Goal: Find specific page/section: Find specific page/section

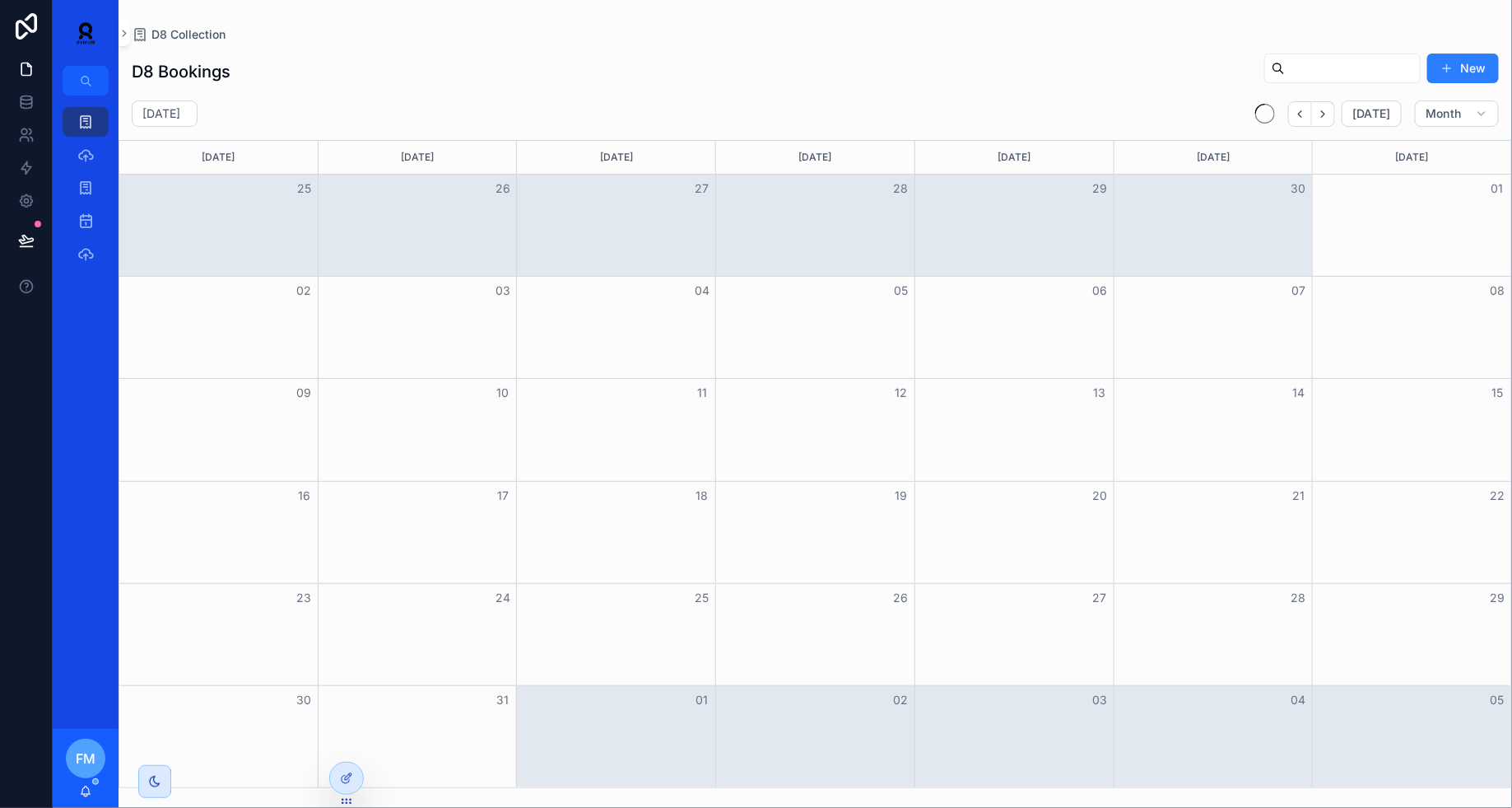
click at [1335, 109] on button "Next" at bounding box center [1324, 114] width 23 height 26
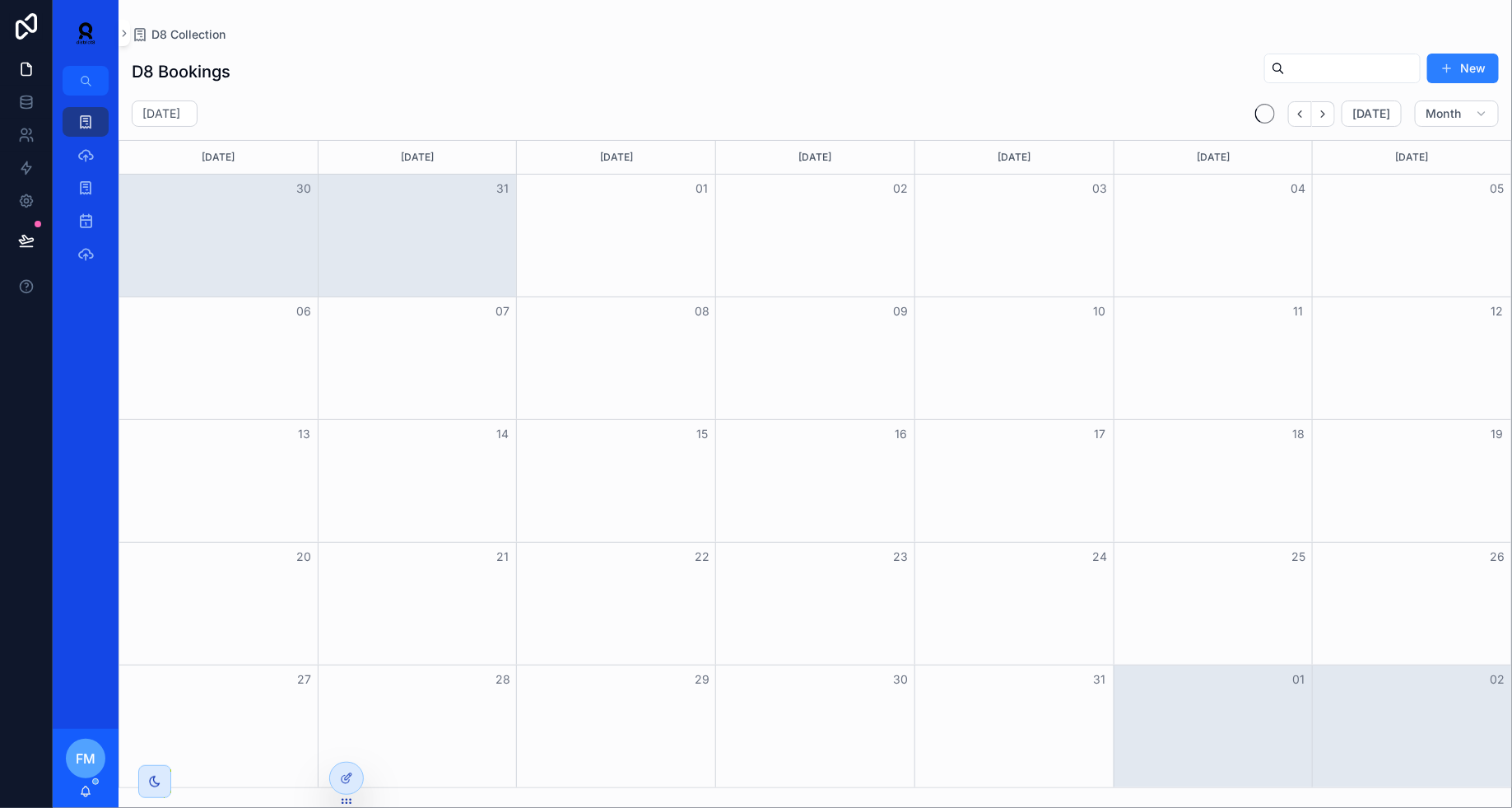
click at [1335, 109] on button "Next" at bounding box center [1324, 114] width 23 height 26
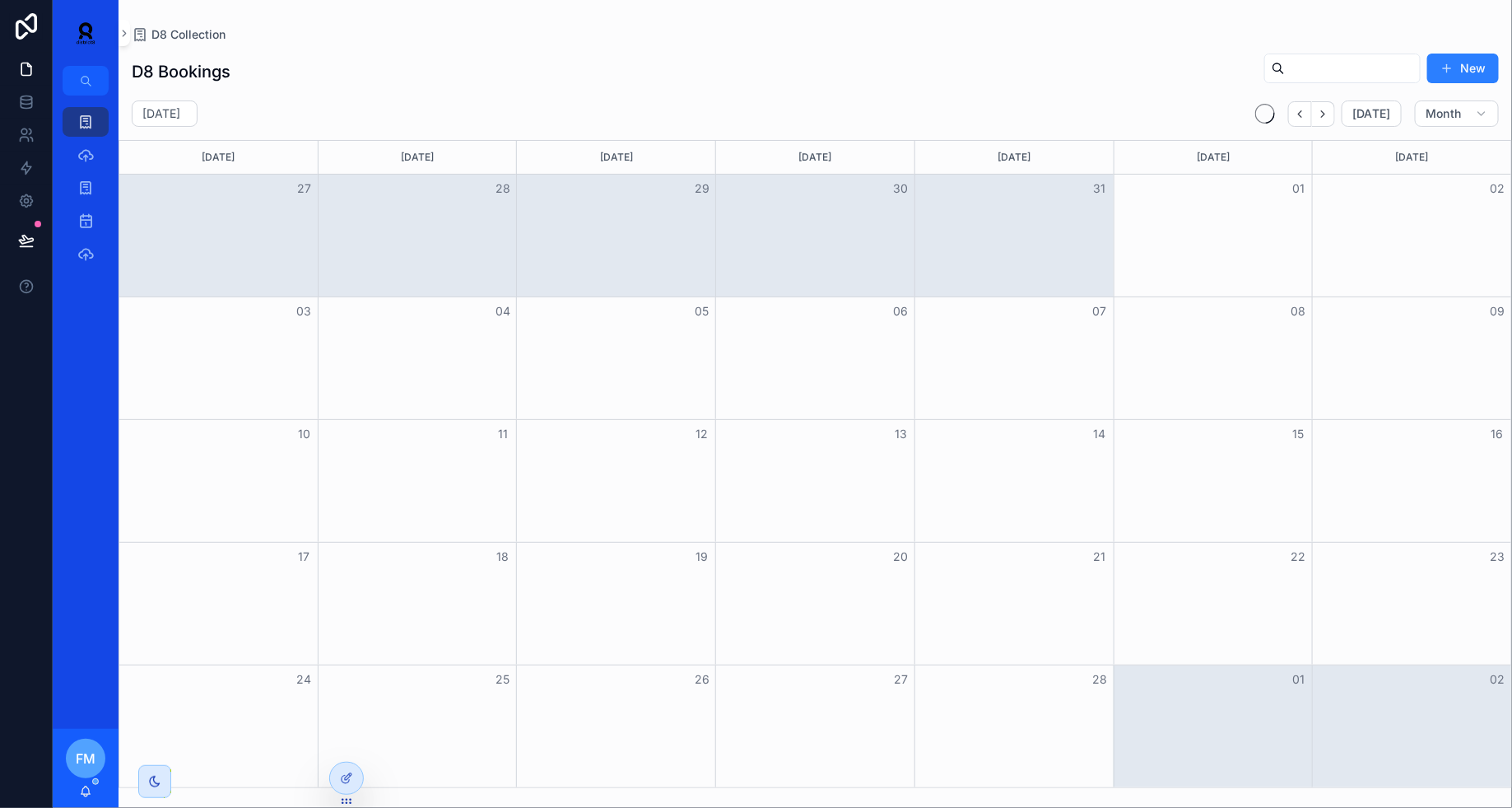
click at [1335, 109] on button "Next" at bounding box center [1324, 114] width 23 height 26
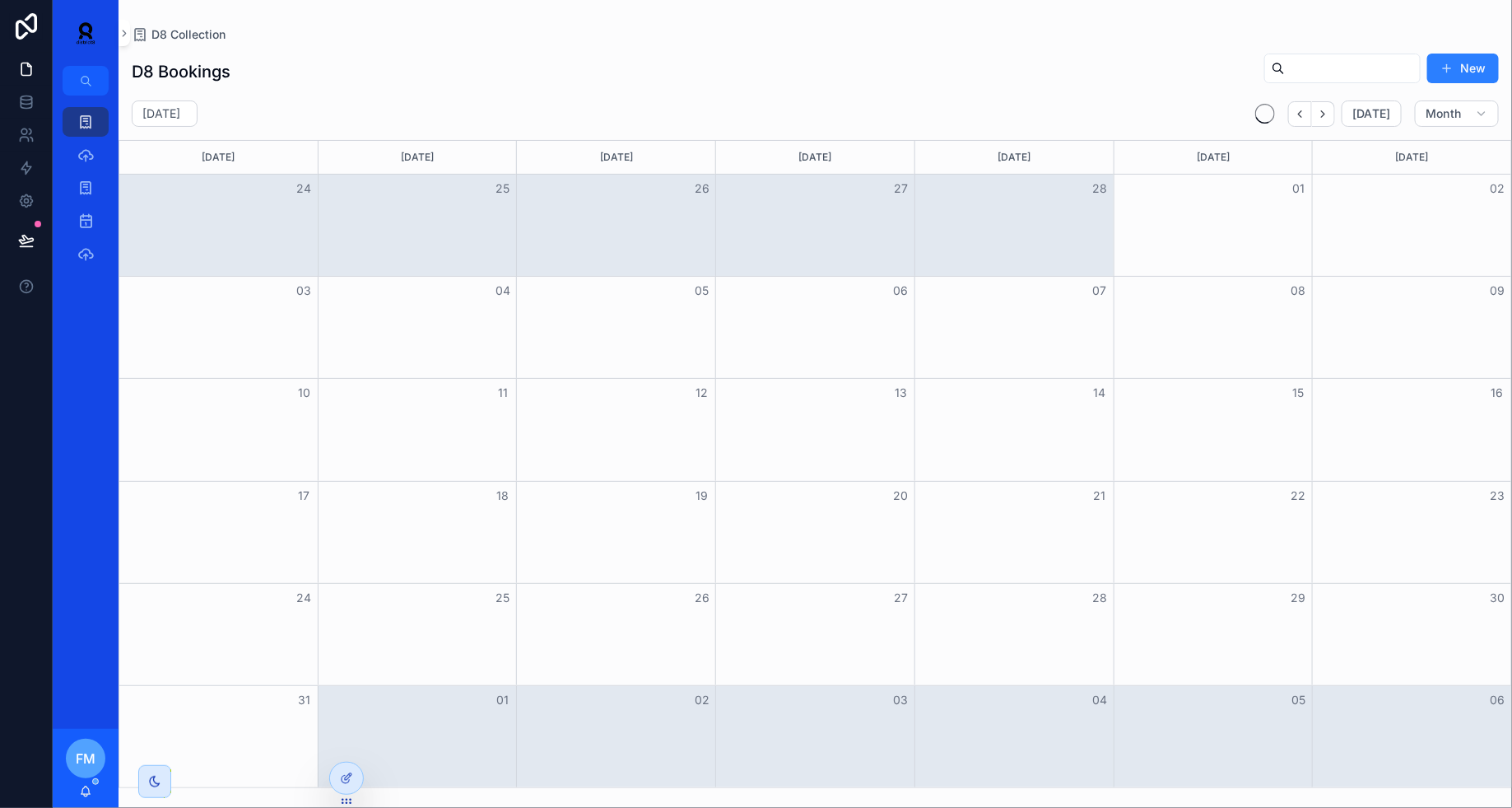
click at [1335, 109] on button "Next" at bounding box center [1324, 114] width 23 height 26
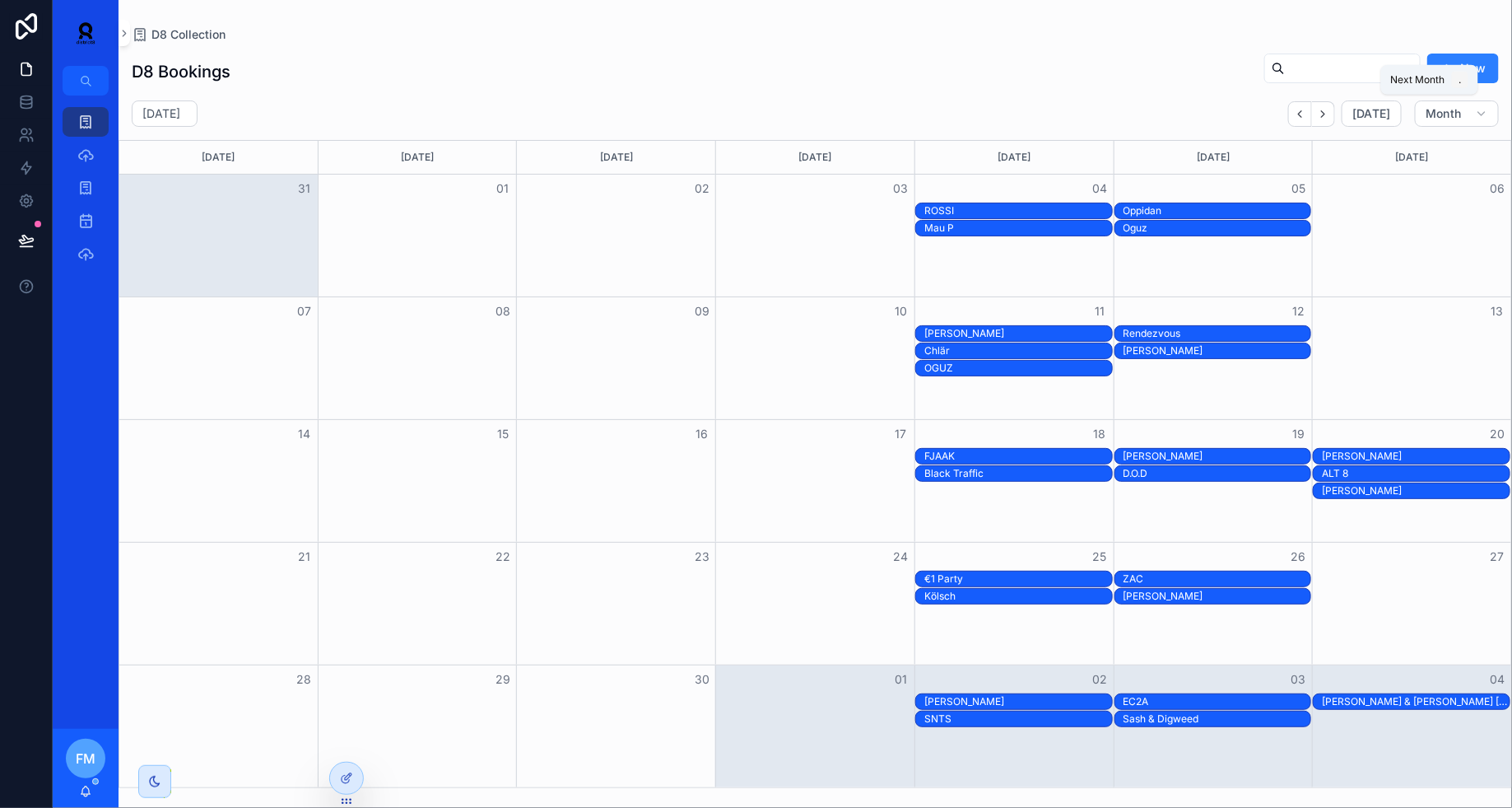
click at [1335, 109] on button "Next" at bounding box center [1324, 114] width 23 height 26
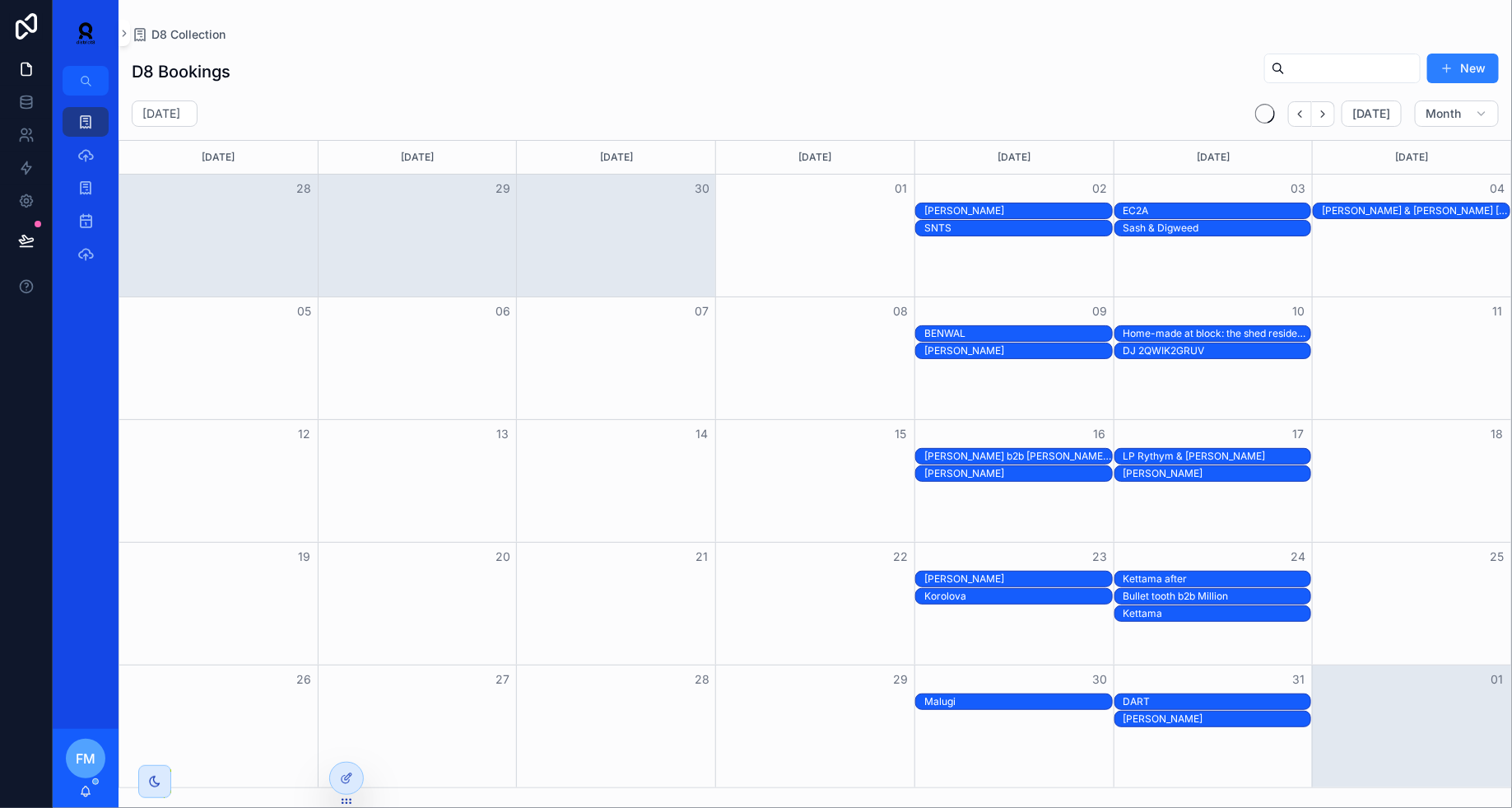
click at [1335, 109] on button "Next" at bounding box center [1324, 114] width 23 height 26
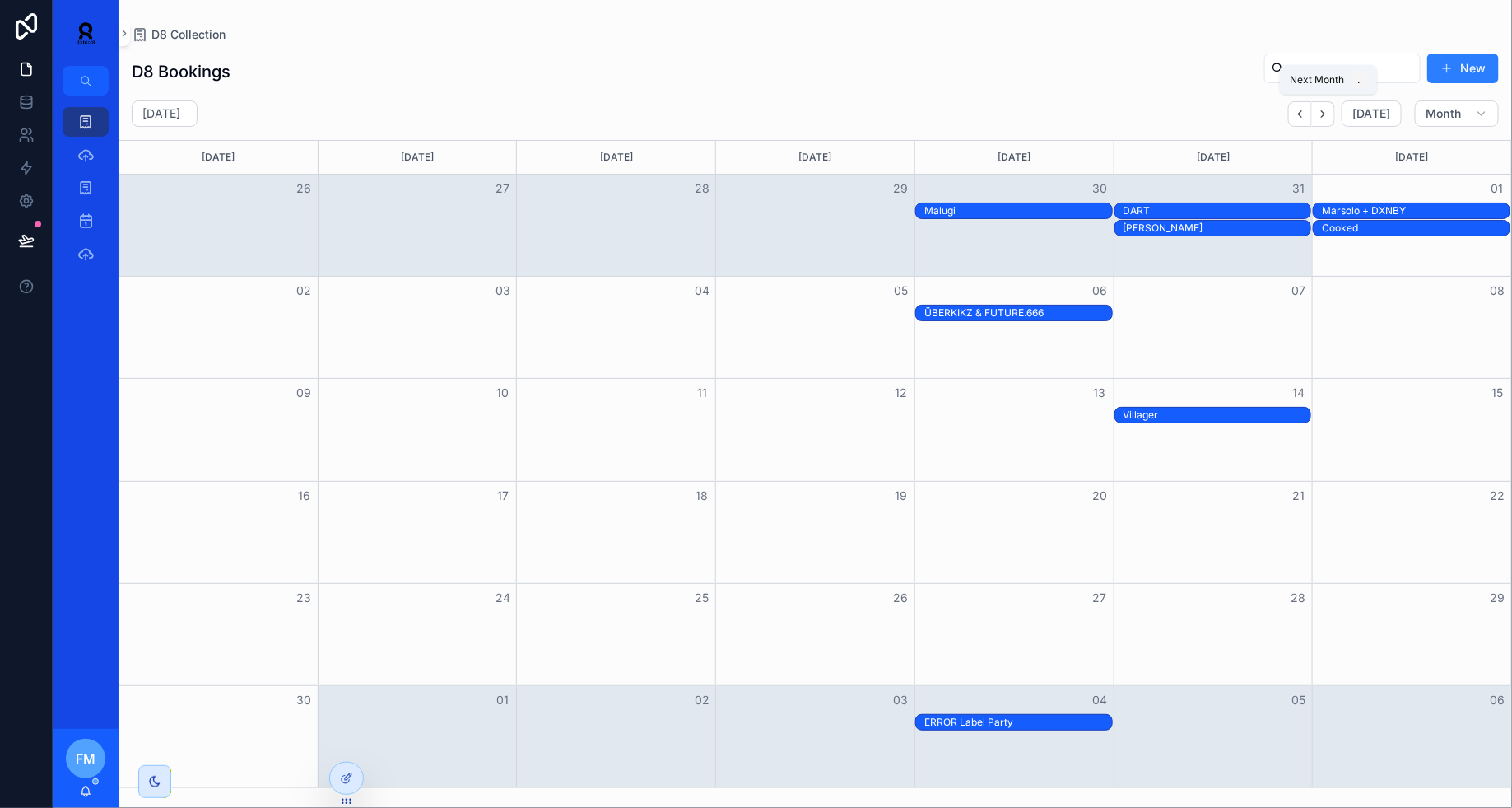
click at [1335, 109] on button "Next" at bounding box center [1324, 114] width 23 height 26
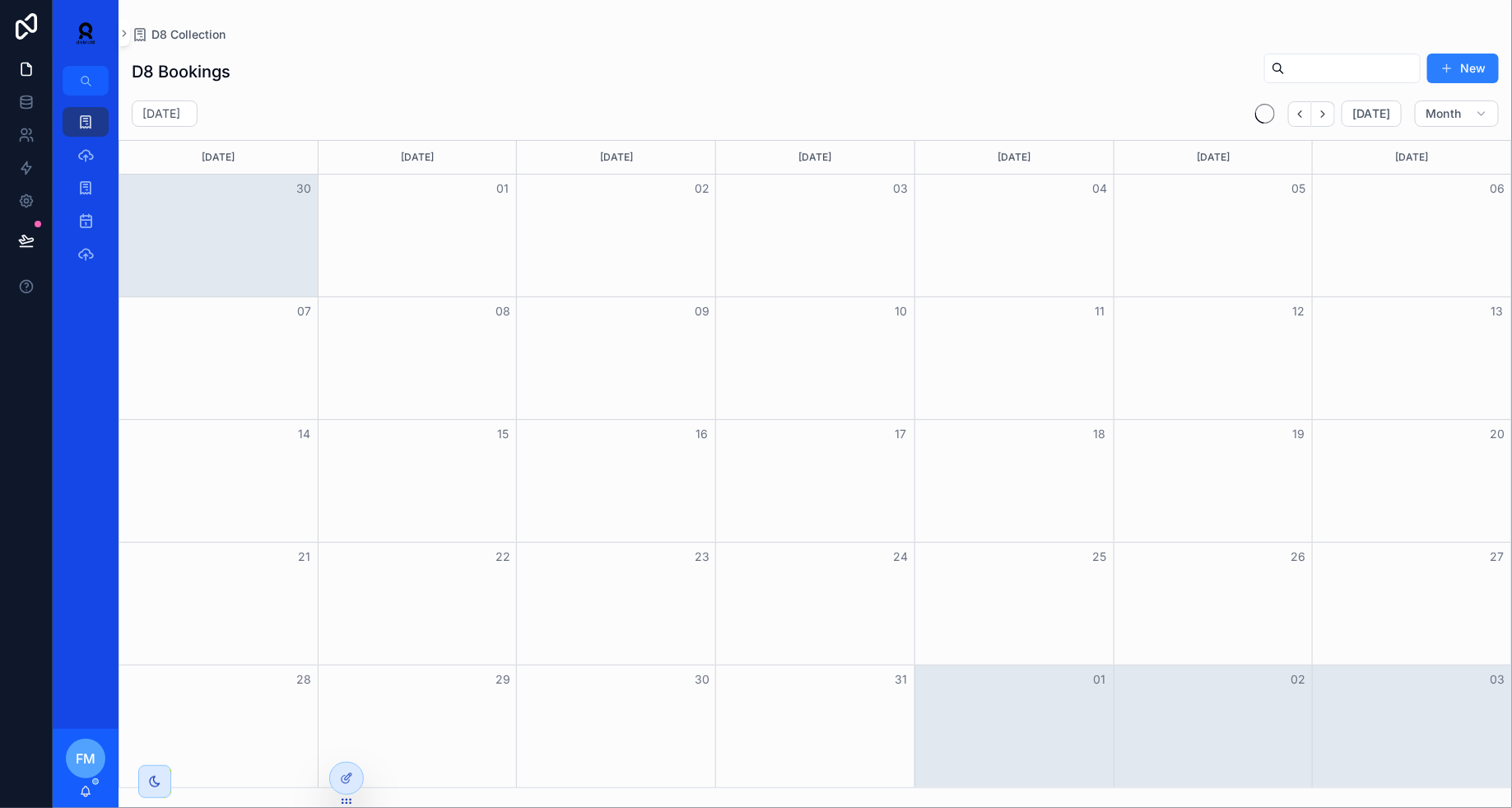
click at [1335, 109] on button "Next" at bounding box center [1324, 114] width 23 height 26
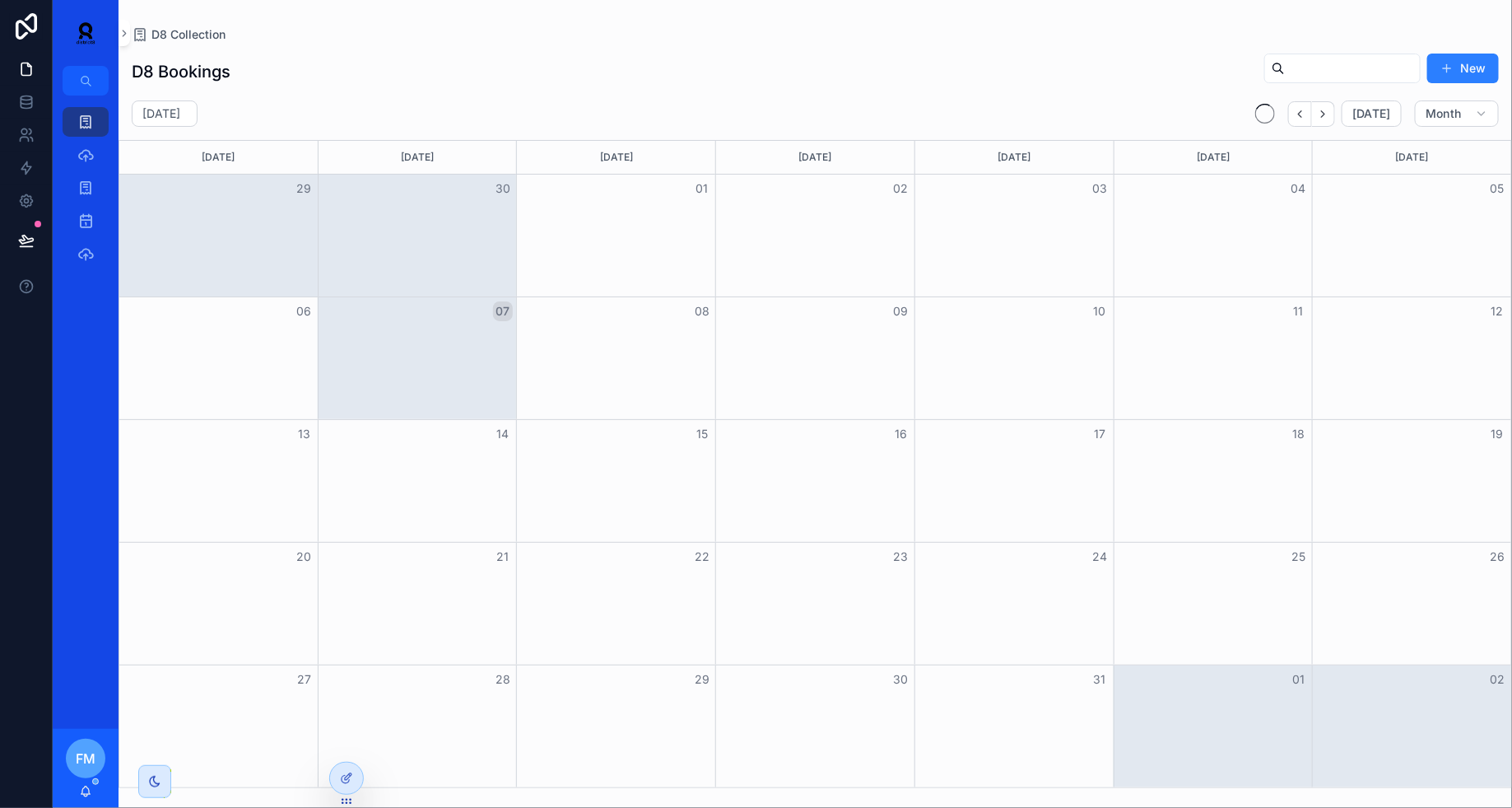
click at [1335, 109] on button "Next" at bounding box center [1324, 114] width 23 height 26
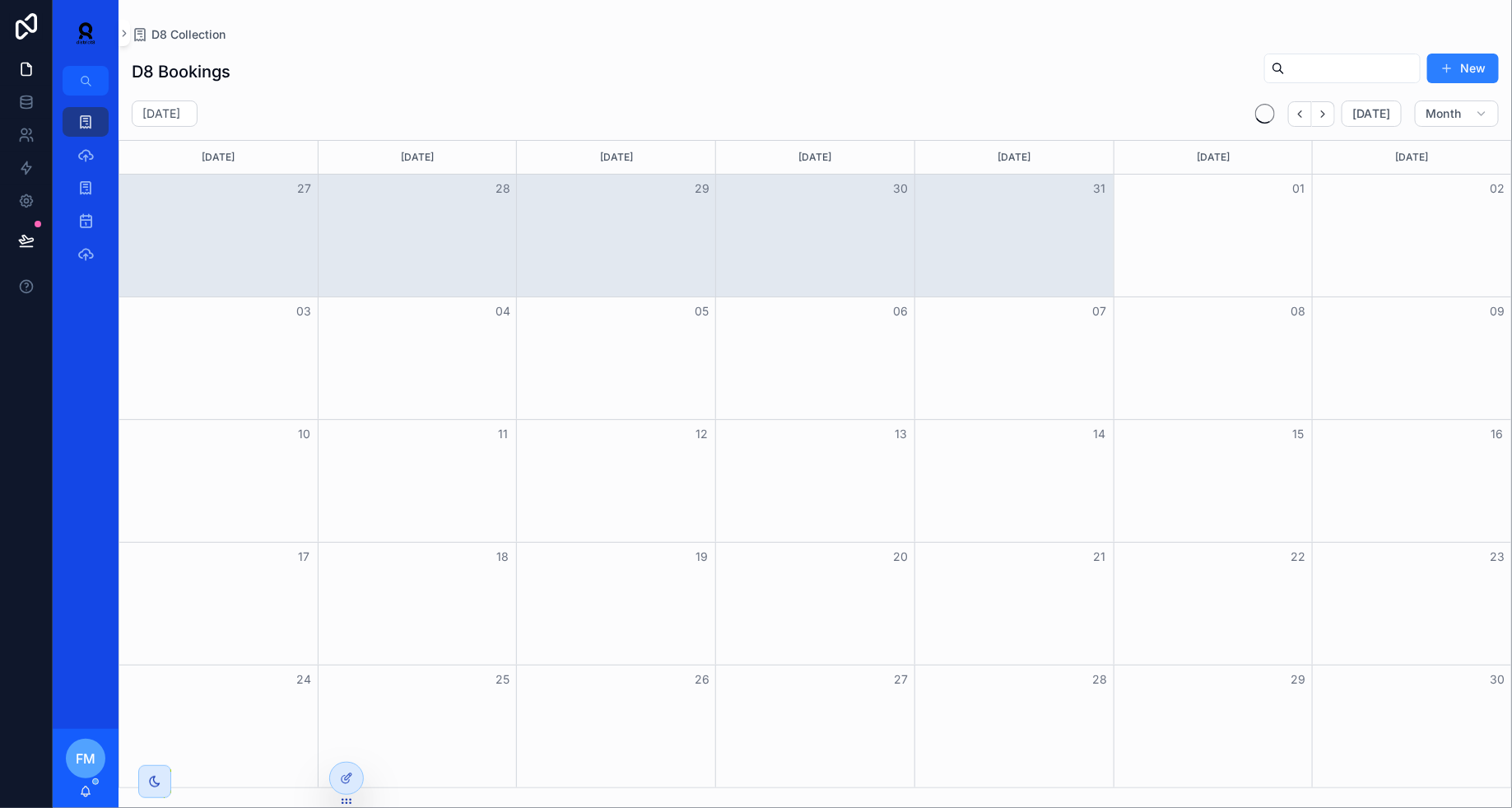
click at [1306, 117] on icon "Back" at bounding box center [1300, 114] width 12 height 12
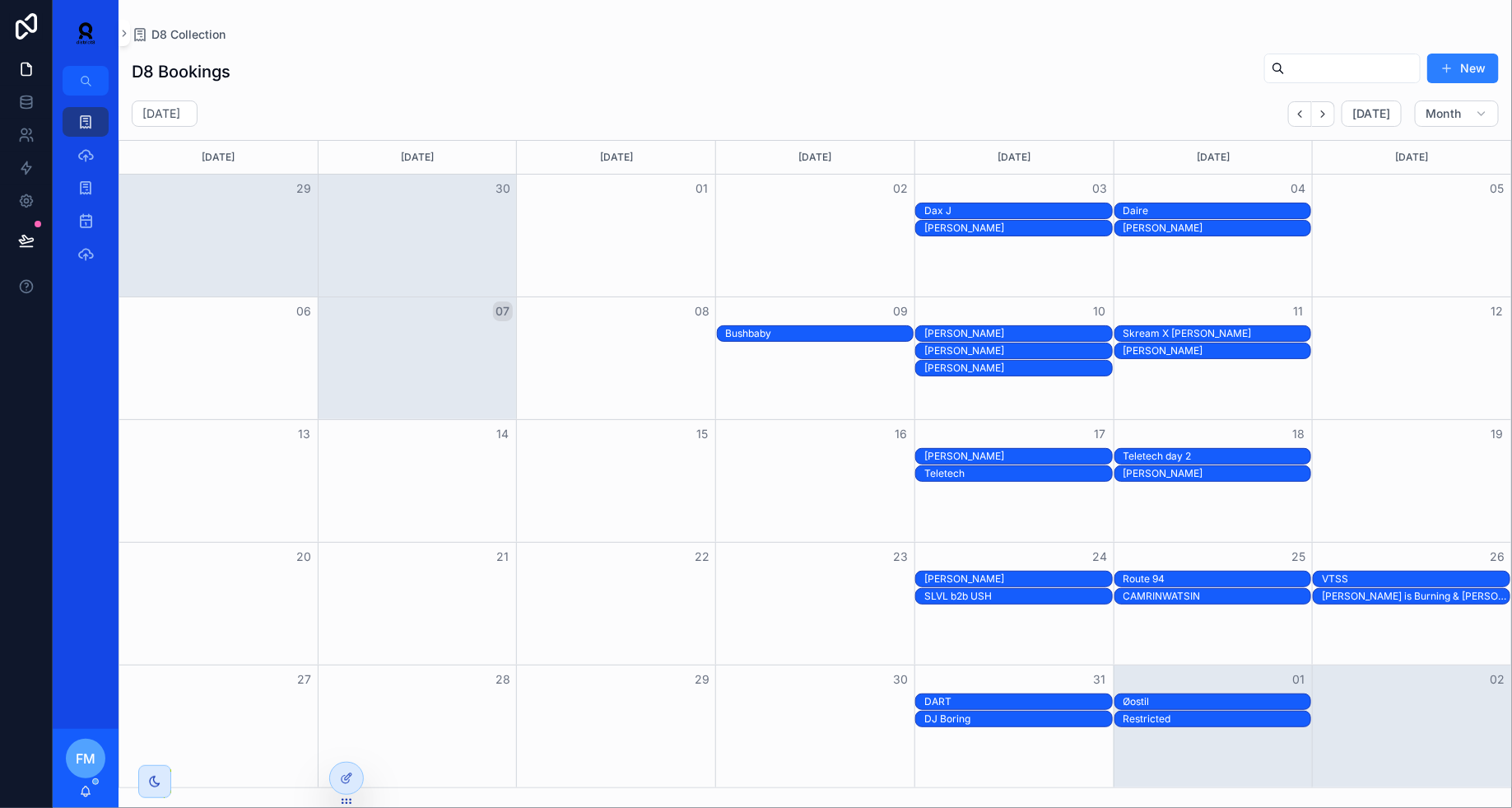
click at [1139, 332] on div "Skream X [PERSON_NAME]" at bounding box center [1217, 333] width 187 height 13
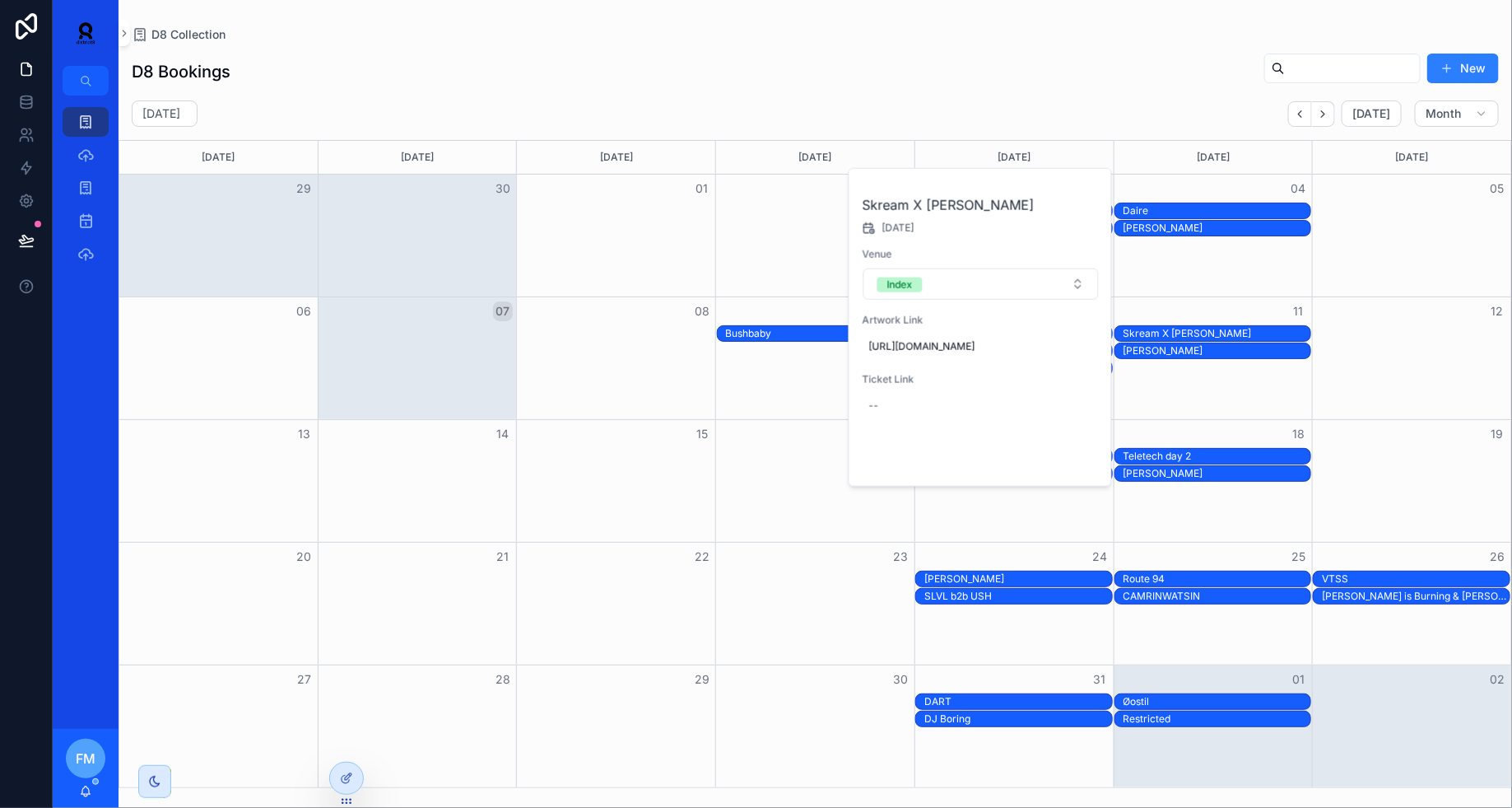
click at [1059, 466] on span "Open" at bounding box center [1054, 458] width 30 height 15
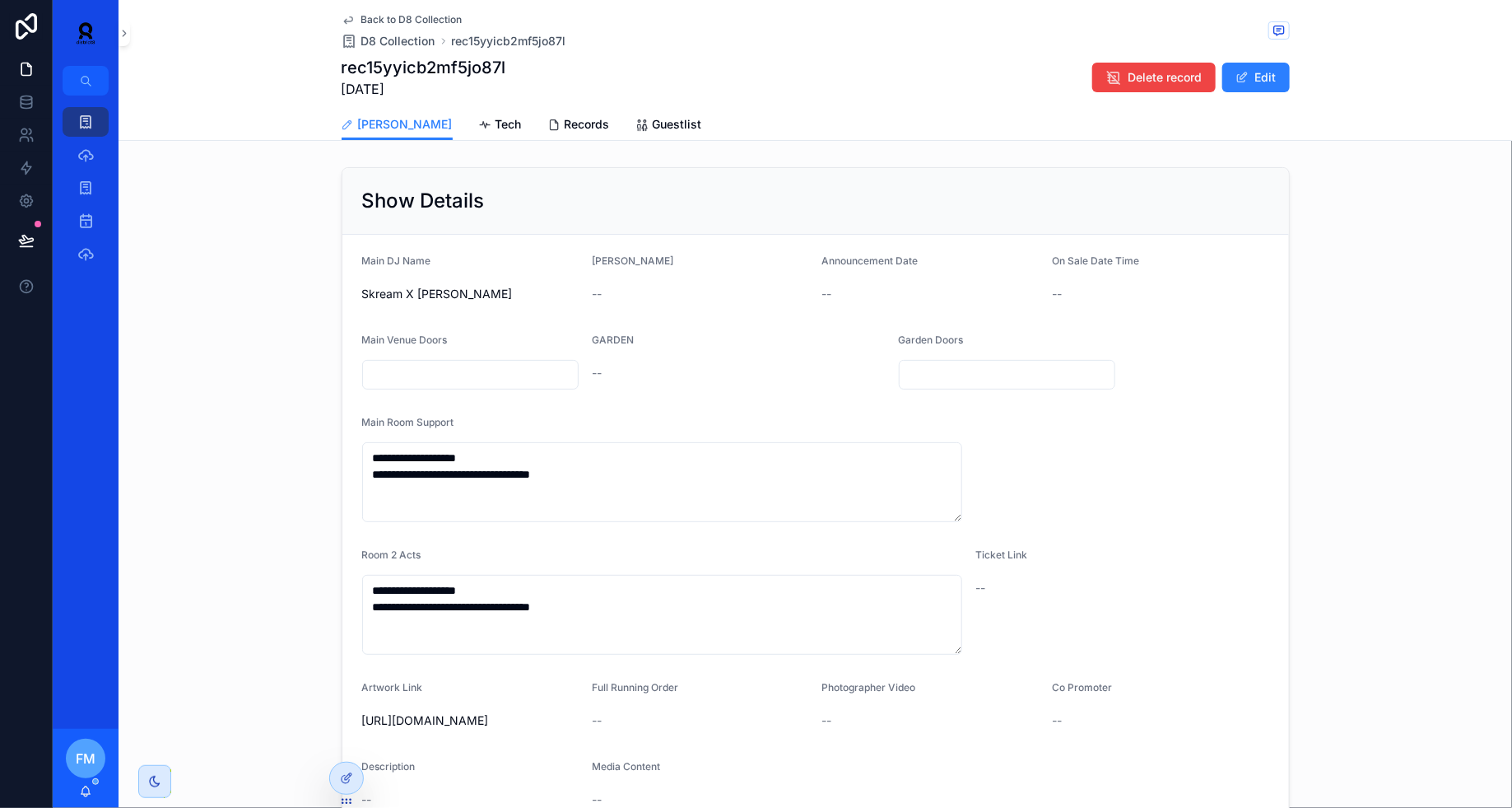
scroll to position [506, 0]
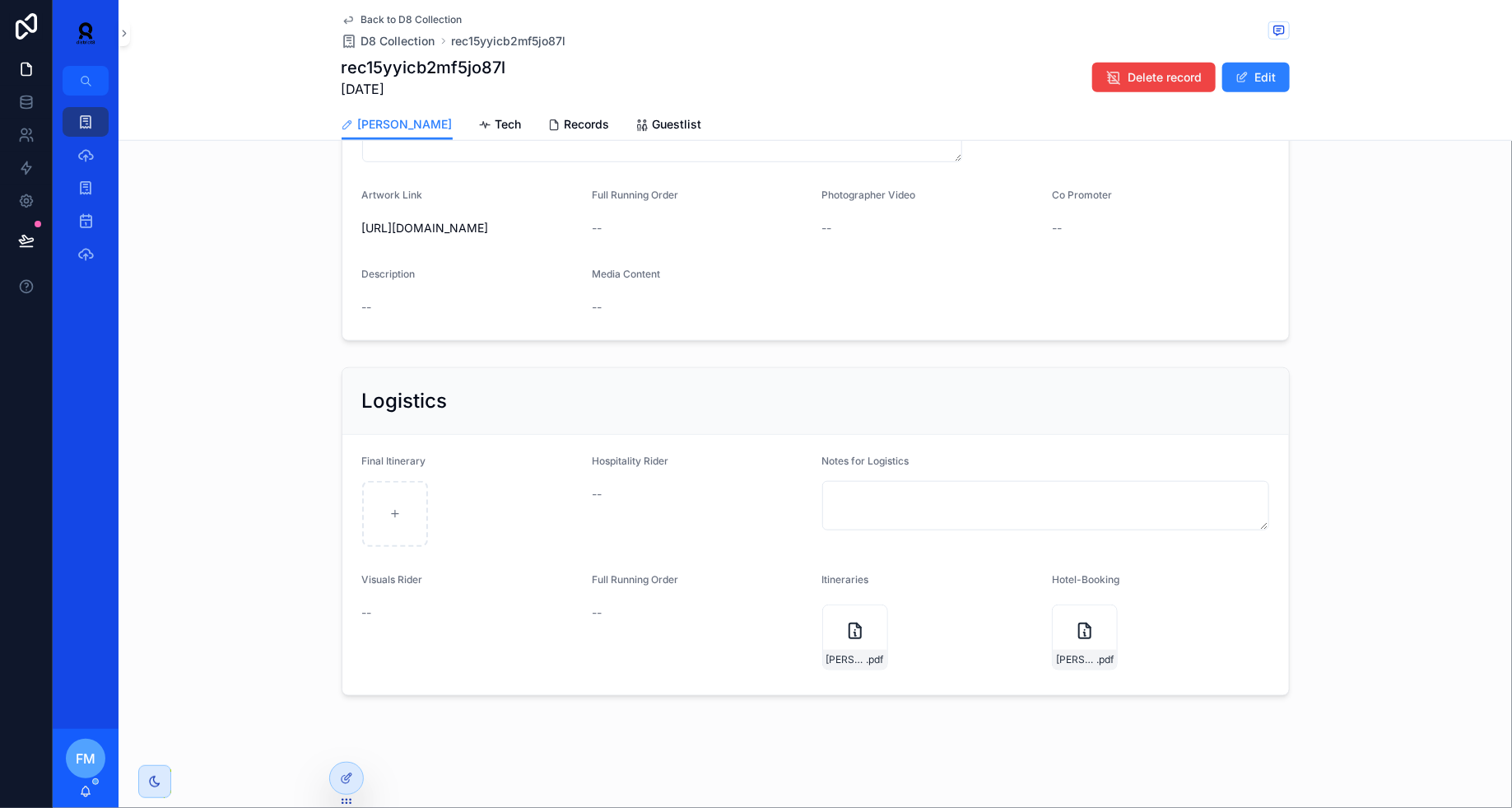
click at [1066, 649] on div "[PERSON_NAME]-11.10.2025 .pdf" at bounding box center [1085, 637] width 66 height 66
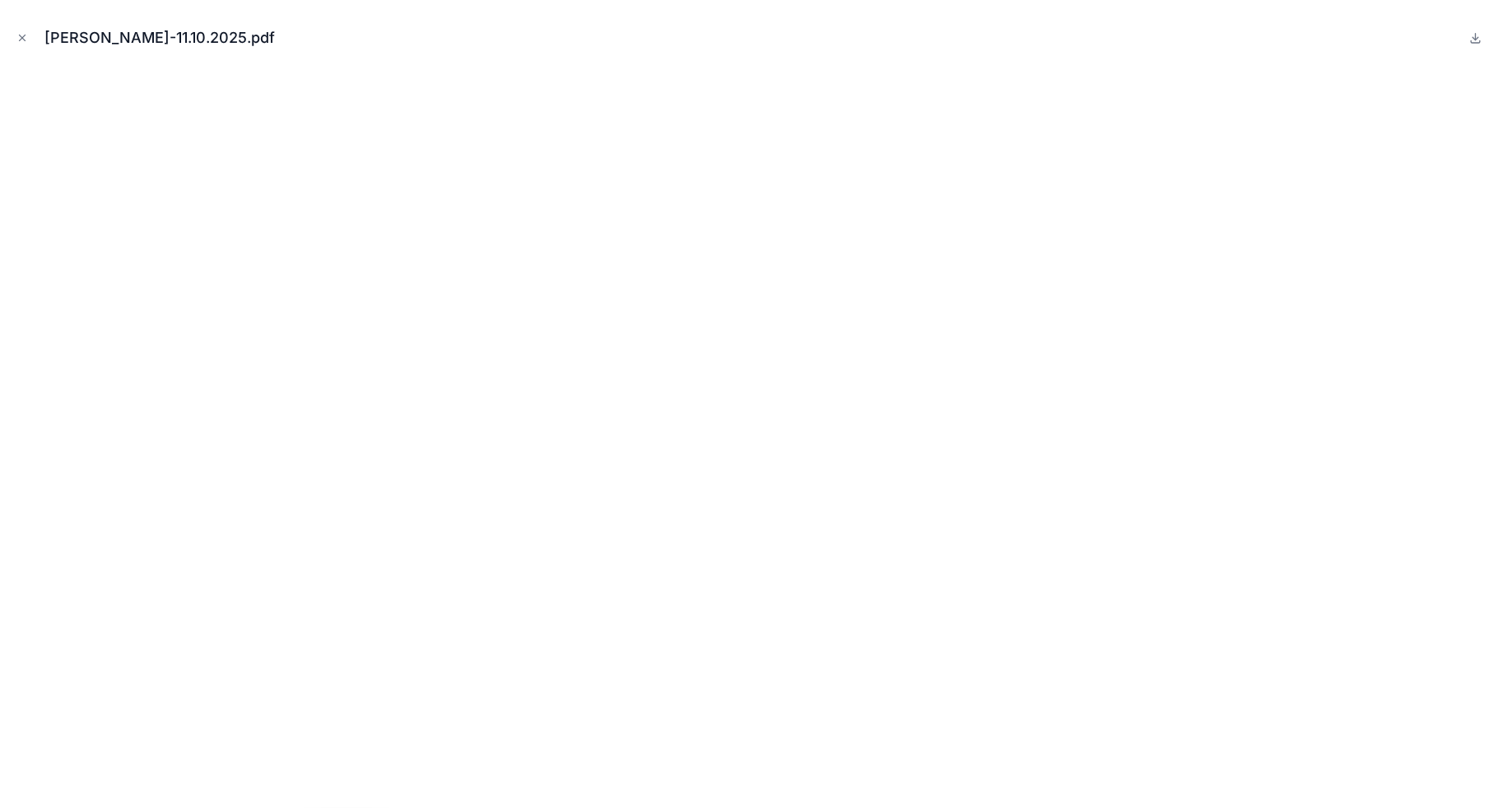
click at [22, 41] on icon "Close modal" at bounding box center [22, 37] width 11 height 11
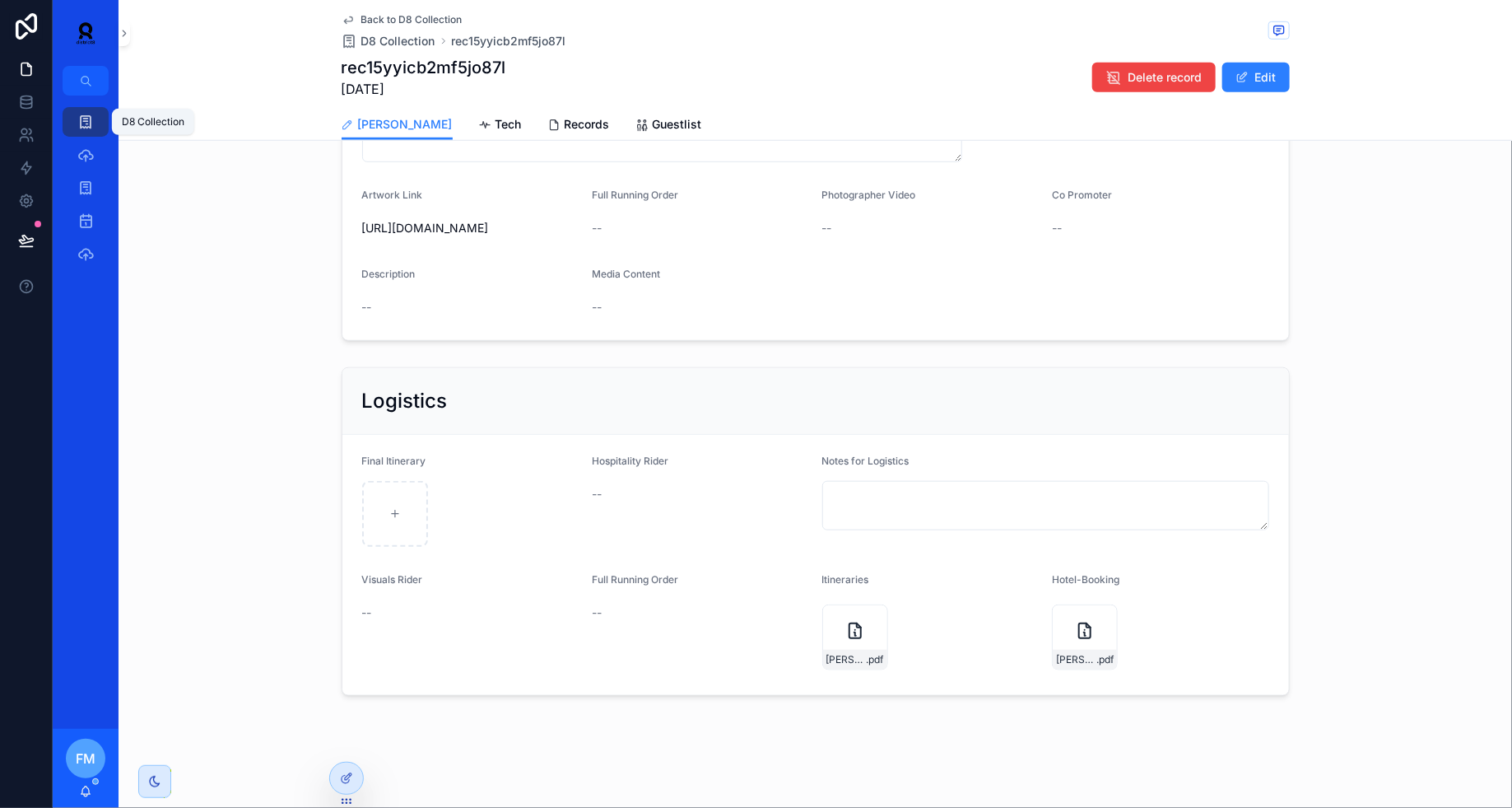
click at [85, 118] on icon "scrollable content" at bounding box center [86, 121] width 16 height 16
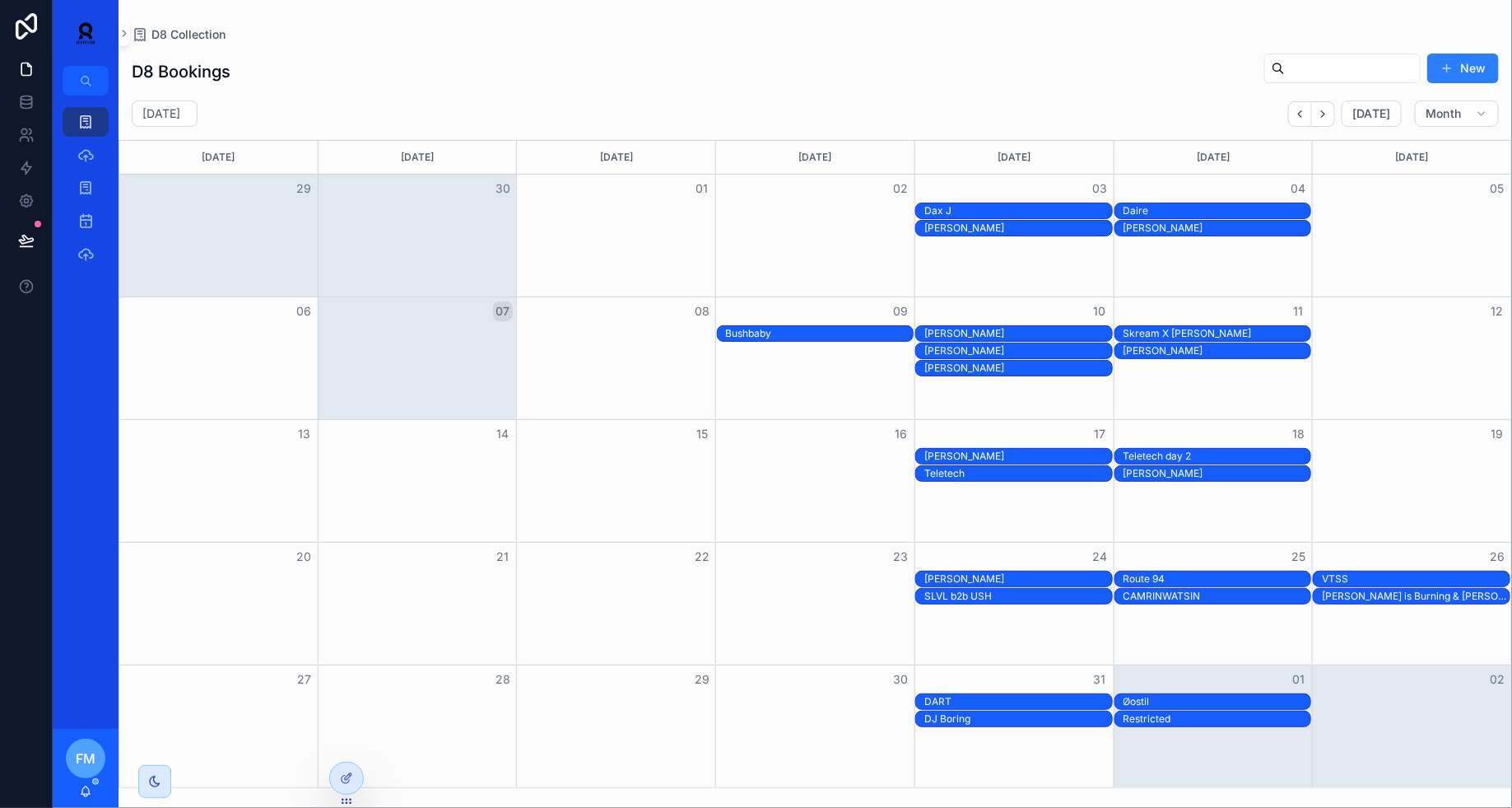
click at [1211, 720] on div "Restricted" at bounding box center [1217, 718] width 187 height 13
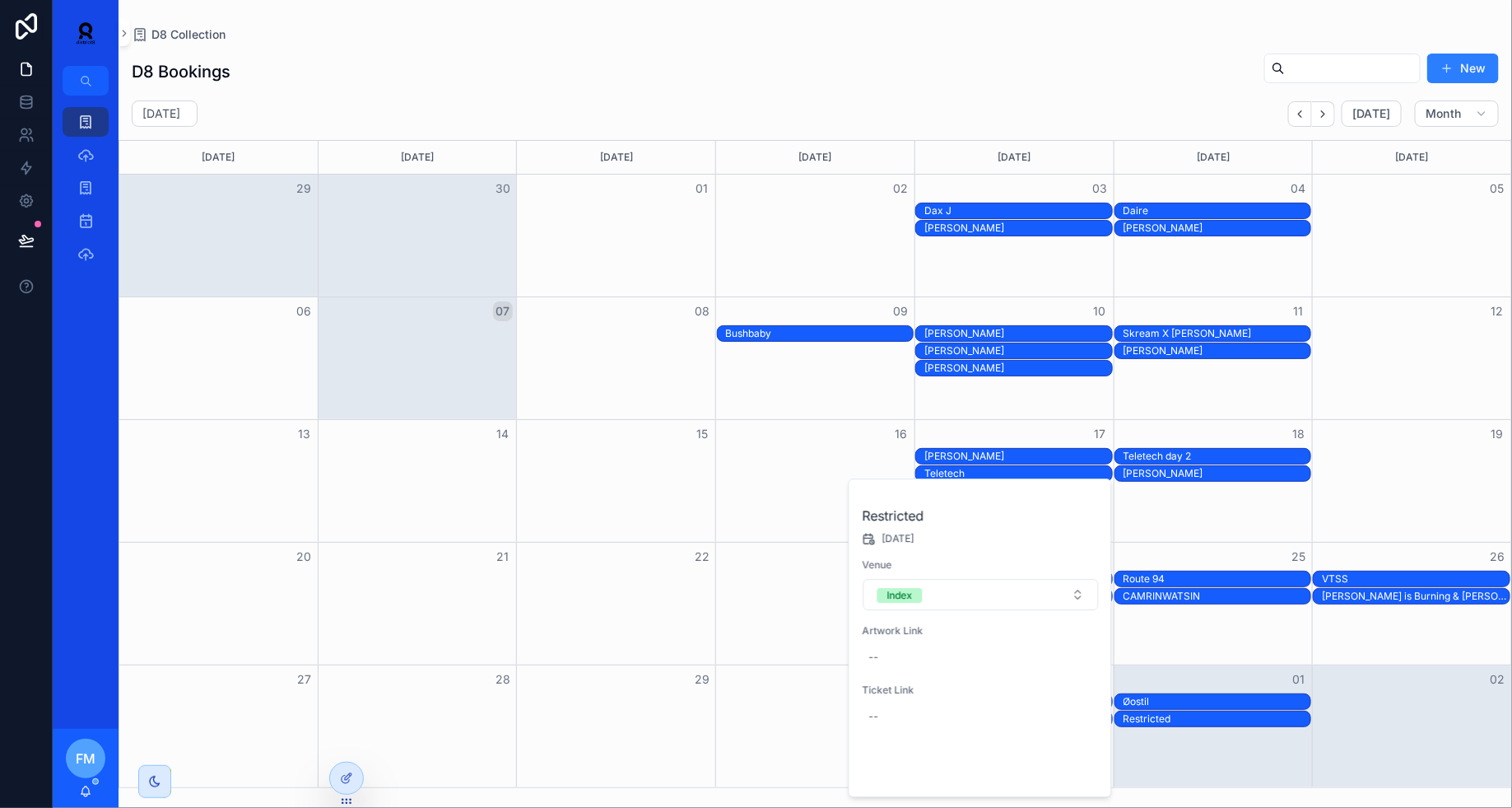
click at [1054, 773] on span "Open" at bounding box center [1054, 768] width 30 height 15
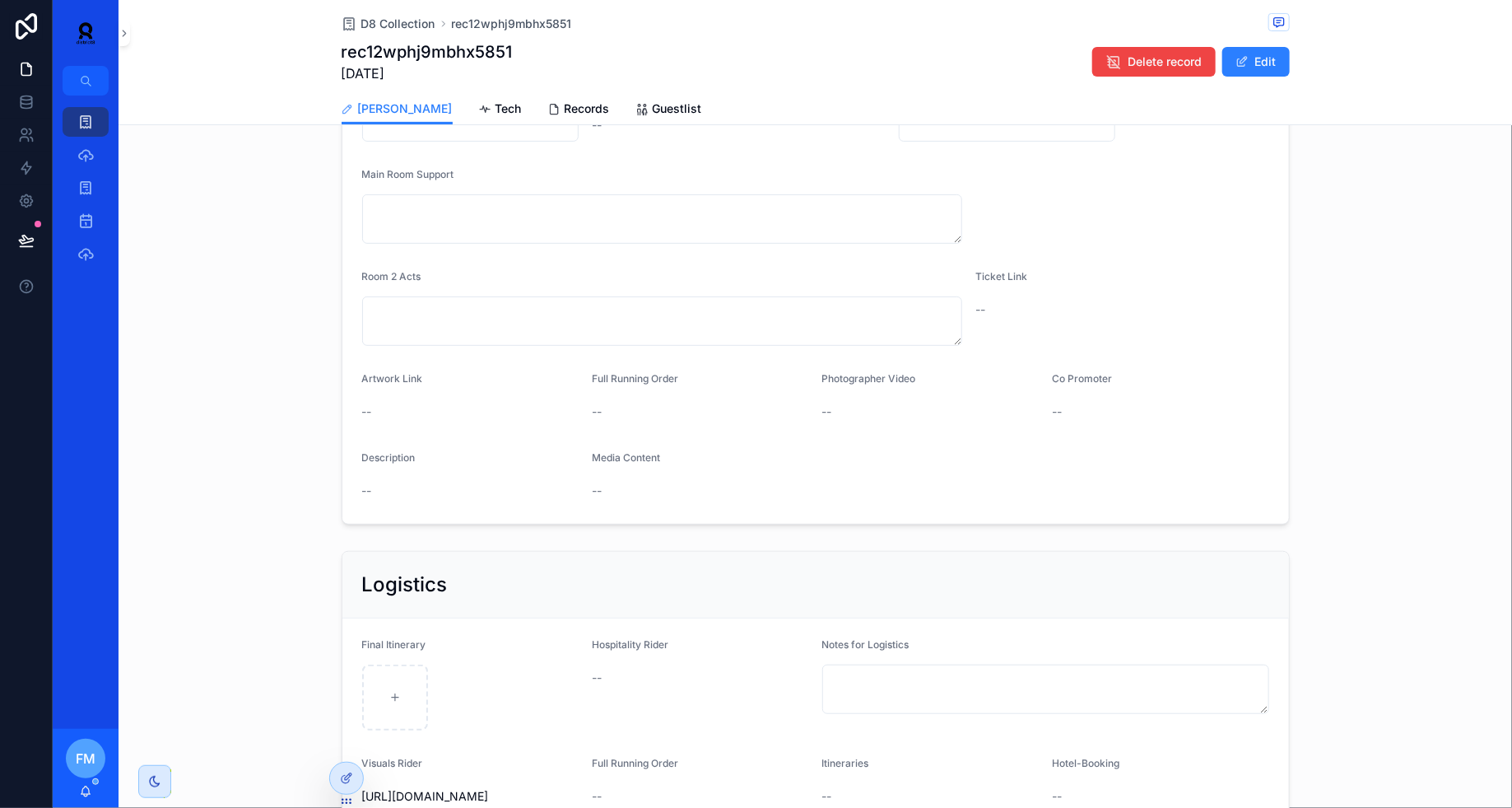
scroll to position [429, 0]
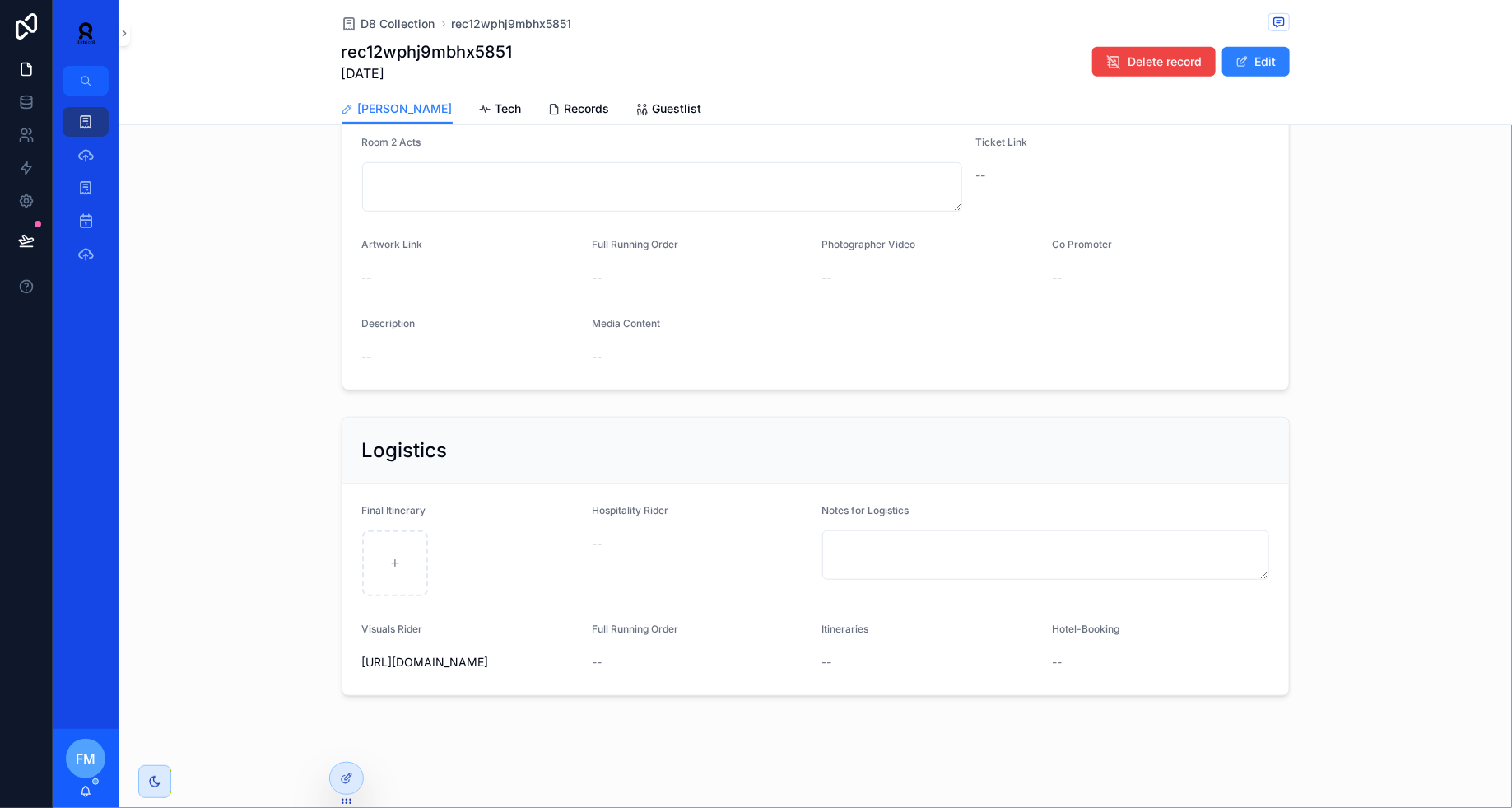
click at [496, 113] on span "Tech" at bounding box center [509, 108] width 26 height 16
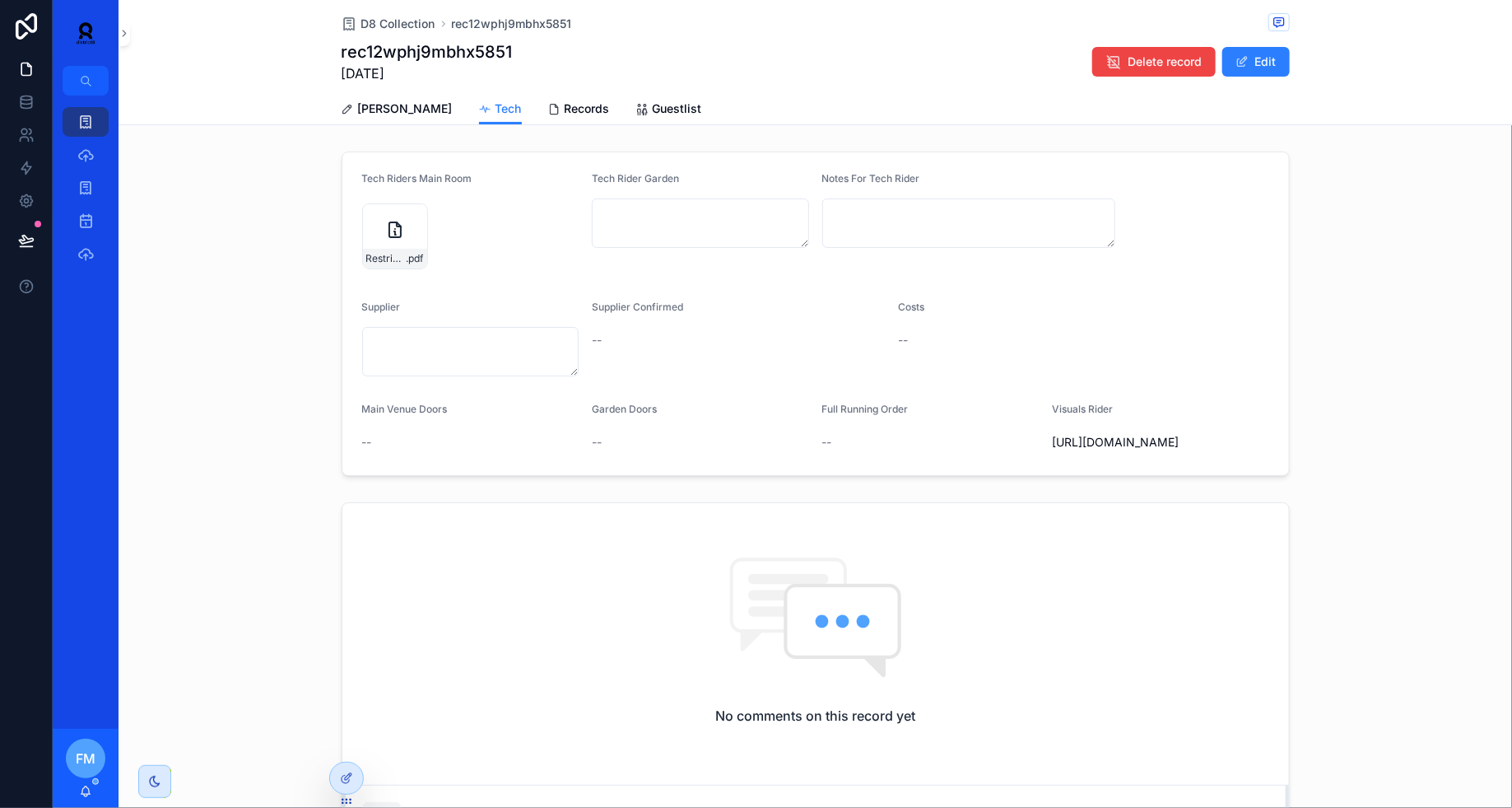
click at [355, 113] on div "[PERSON_NAME]" at bounding box center [397, 108] width 111 height 16
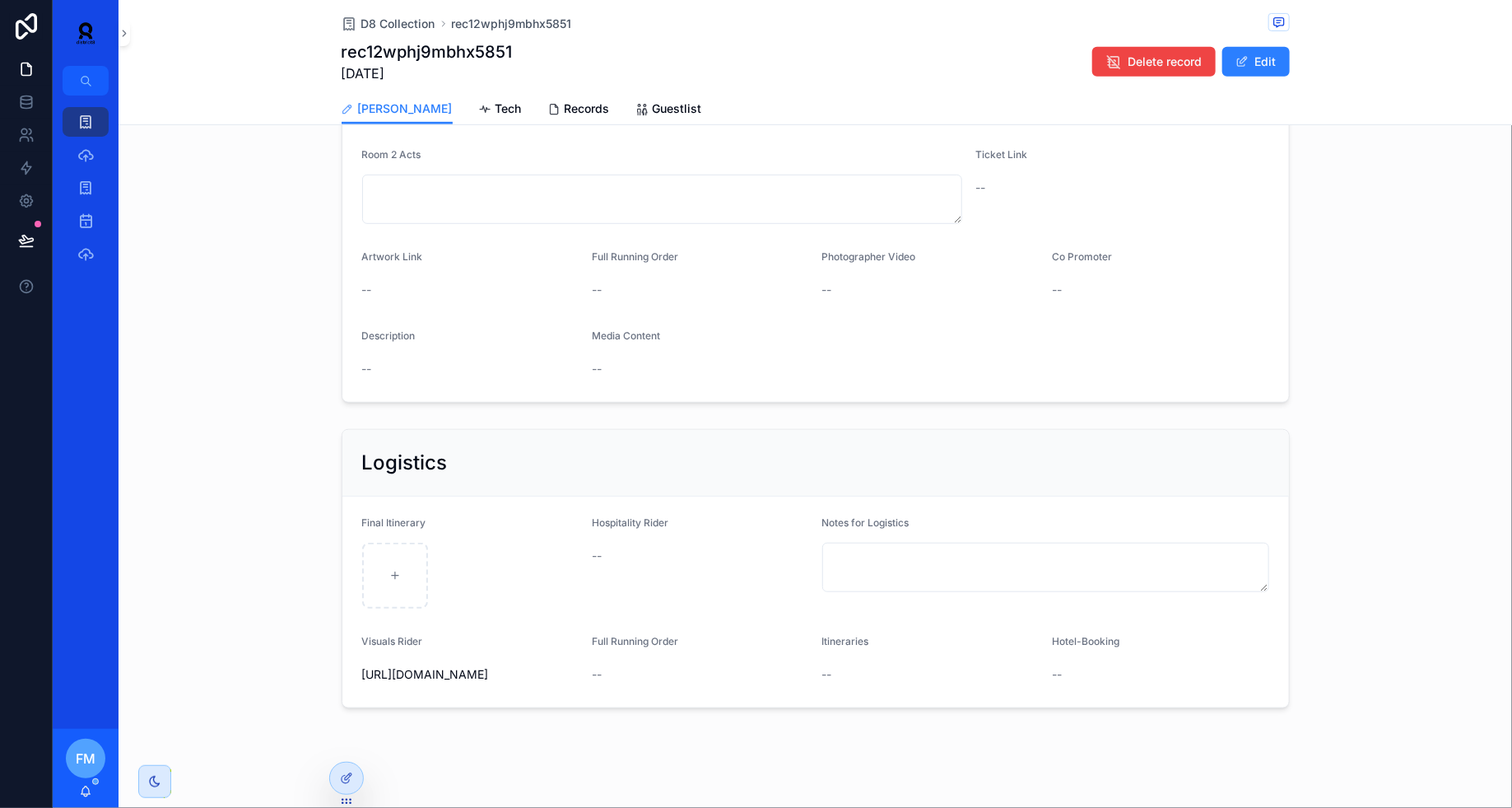
scroll to position [429, 0]
